Goal: Transaction & Acquisition: Download file/media

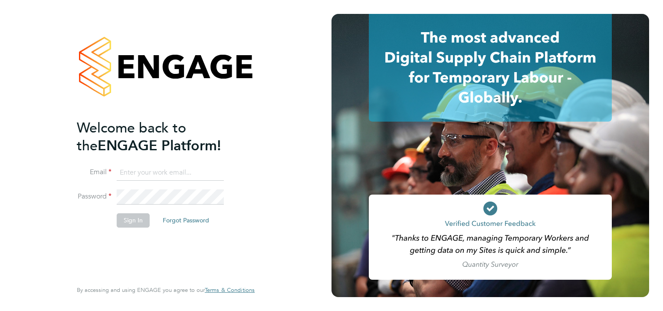
type input "sheree.wilson@search.co.uk"
click at [133, 216] on button "Sign In" at bounding box center [133, 220] width 33 height 14
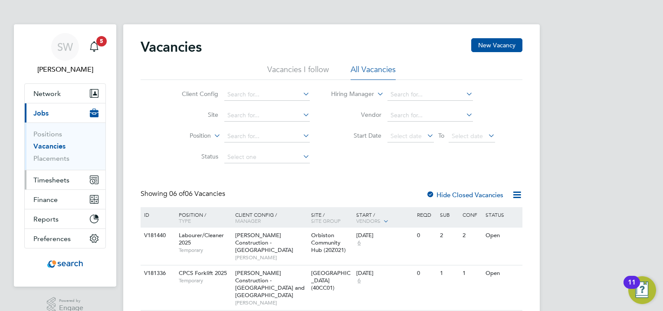
click at [52, 174] on button "Timesheets" at bounding box center [65, 179] width 81 height 19
click at [43, 180] on span "Timesheets" at bounding box center [51, 180] width 36 height 8
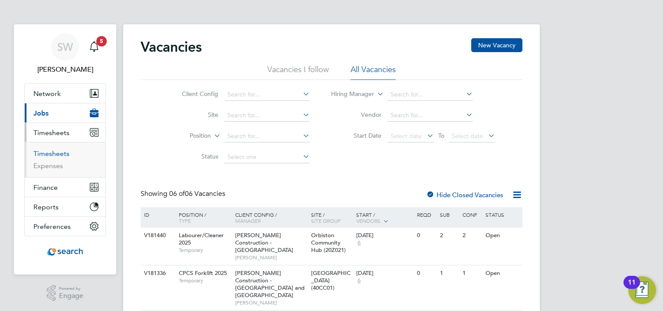
click at [52, 155] on link "Timesheets" at bounding box center [51, 153] width 36 height 8
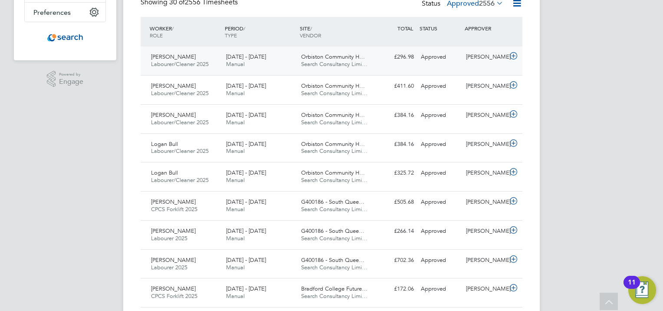
click at [502, 58] on div "Ruairidh Clark" at bounding box center [485, 57] width 45 height 14
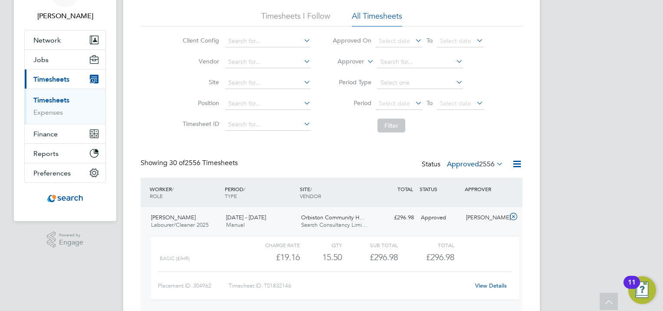
scroll to position [34, 0]
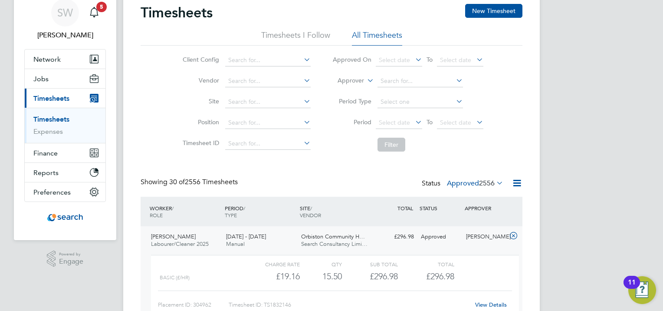
click at [494, 305] on link "View Details" at bounding box center [491, 304] width 32 height 7
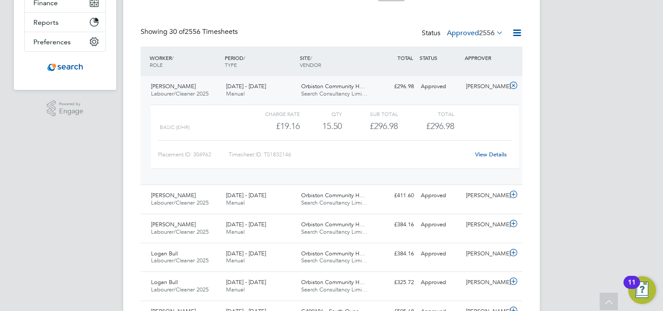
scroll to position [260, 0]
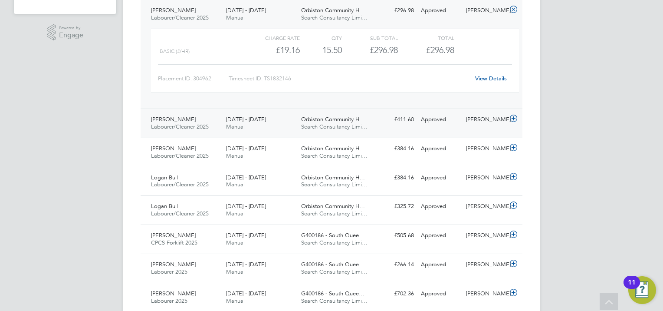
click at [498, 115] on div "Ruairidh Clark" at bounding box center [485, 119] width 45 height 14
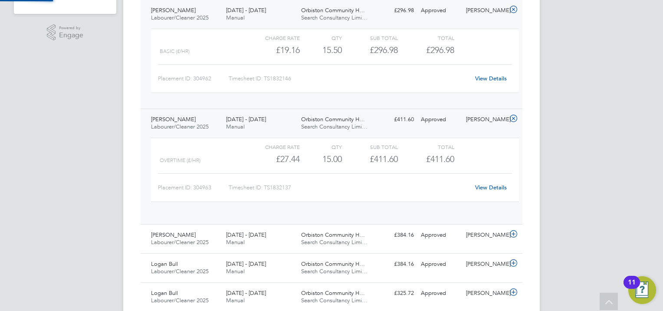
scroll to position [14, 84]
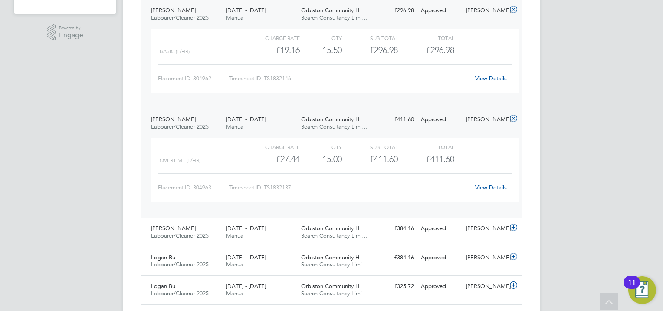
click at [495, 187] on link "View Details" at bounding box center [491, 187] width 32 height 7
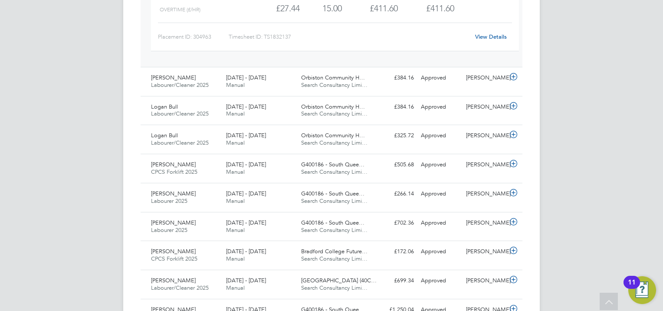
scroll to position [411, 0]
click at [495, 75] on div "Ruairidh Clark" at bounding box center [485, 77] width 45 height 14
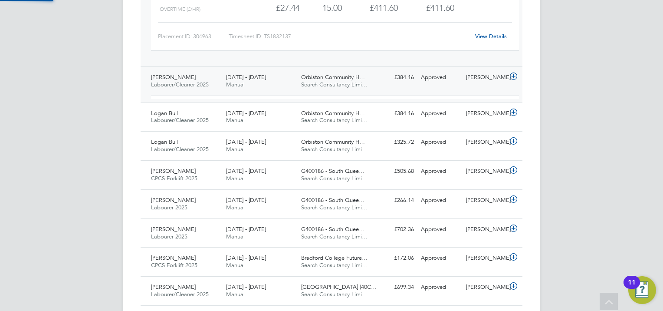
scroll to position [14, 84]
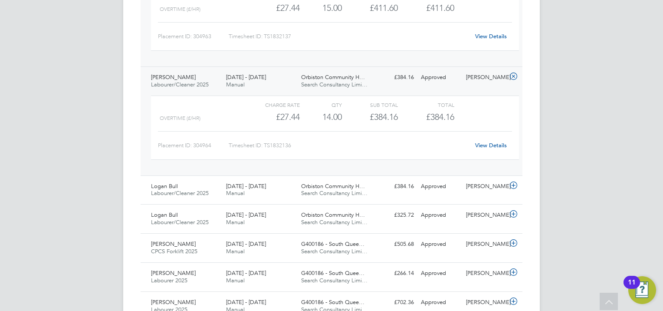
click at [482, 144] on link "View Details" at bounding box center [491, 144] width 32 height 7
click at [393, 193] on div "Logan Bull Labourer/Cleaner 2025 27 Sep - 3 Oct 2025 27 Sep - 3 Oct 2025 Manual…" at bounding box center [332, 189] width 382 height 29
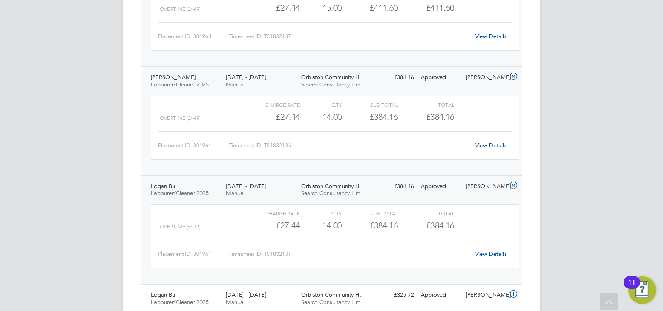
click at [482, 255] on link "View Details" at bounding box center [491, 253] width 32 height 7
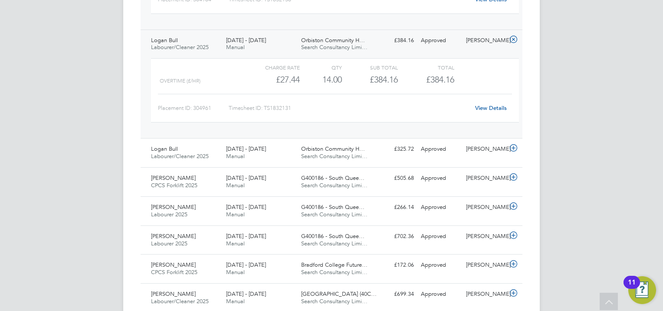
scroll to position [559, 0]
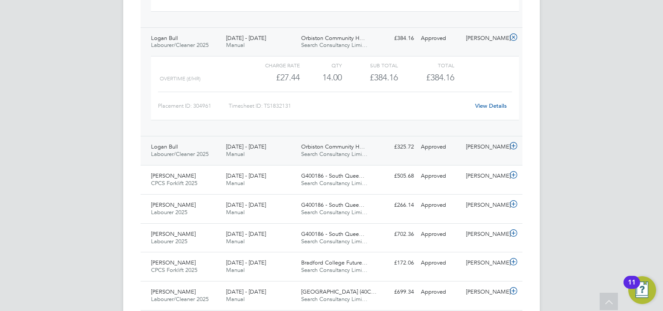
click at [480, 142] on div "Ruairidh Clark" at bounding box center [485, 147] width 45 height 14
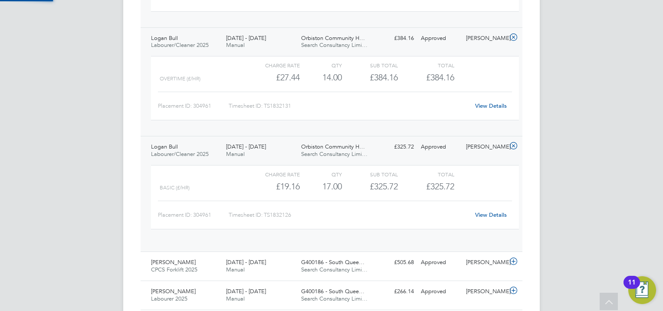
scroll to position [14, 84]
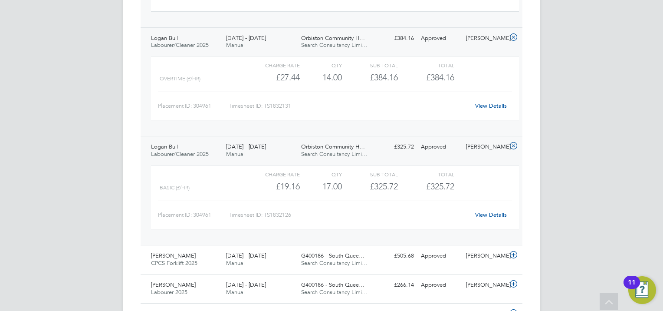
click at [492, 209] on div "View Details" at bounding box center [491, 215] width 43 height 14
click at [493, 211] on link "View Details" at bounding box center [491, 214] width 32 height 7
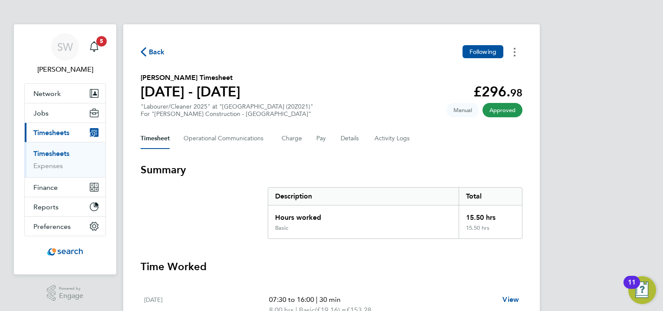
click at [518, 52] on button "Timesheets Menu" at bounding box center [515, 51] width 16 height 13
click at [481, 75] on link "Download timesheet" at bounding box center [470, 71] width 104 height 17
click at [515, 56] on circle "Timesheets Menu" at bounding box center [515, 56] width 2 height 2
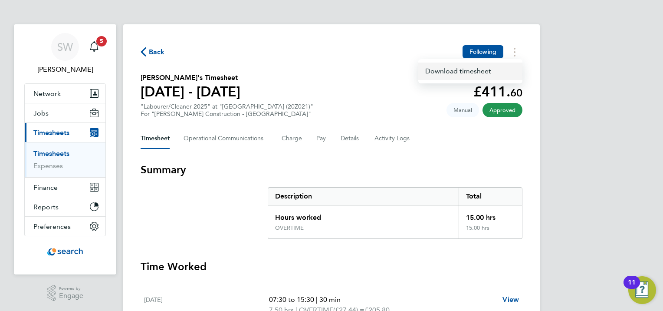
click at [489, 69] on link "Download timesheet" at bounding box center [470, 71] width 104 height 17
click at [514, 56] on icon "Timesheets Menu" at bounding box center [515, 52] width 2 height 9
click at [486, 75] on link "Download timesheet" at bounding box center [470, 71] width 104 height 17
click at [515, 53] on circle "Timesheets Menu" at bounding box center [515, 52] width 2 height 2
click at [477, 76] on link "Download timesheet" at bounding box center [470, 71] width 104 height 17
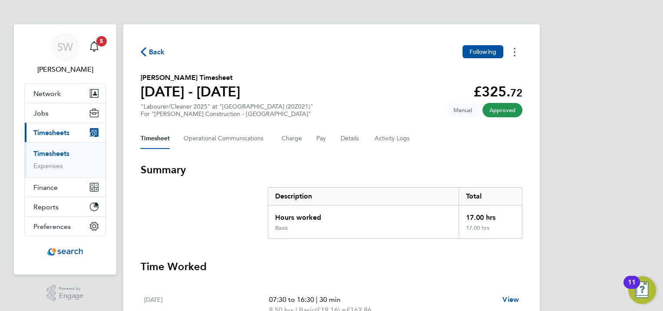
click at [515, 53] on circle "Timesheets Menu" at bounding box center [515, 52] width 2 height 2
click at [493, 69] on link "Download timesheet" at bounding box center [470, 71] width 104 height 17
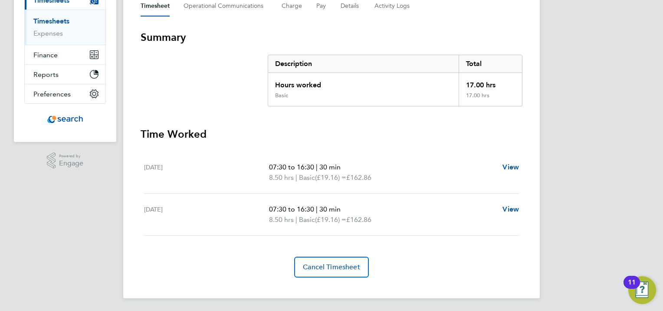
scroll to position [132, 0]
